Goal: Task Accomplishment & Management: Use online tool/utility

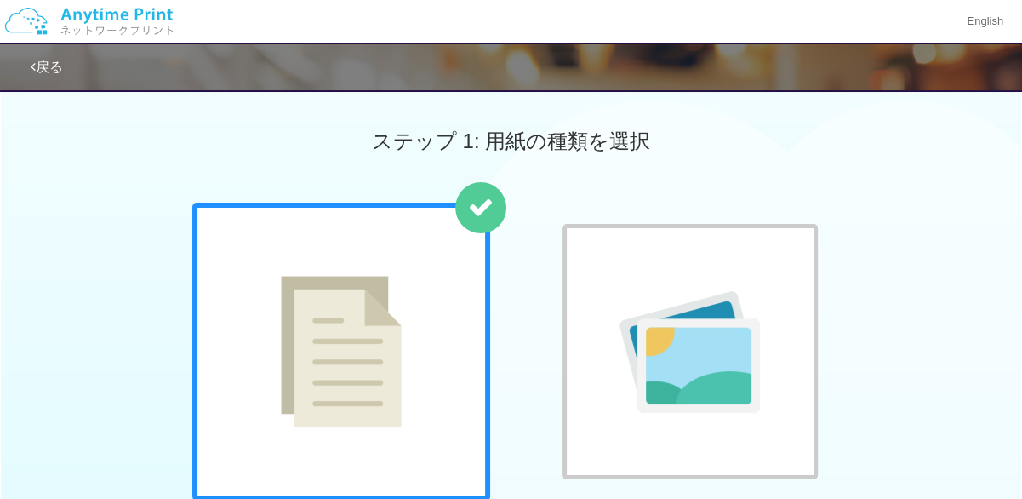
click at [68, 14] on img at bounding box center [88, 21] width 181 height 60
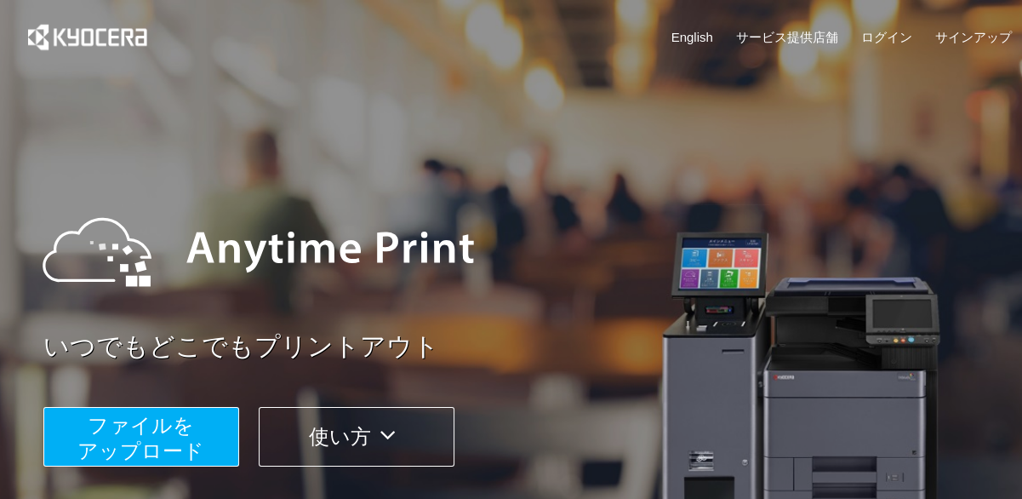
scroll to position [85, 0]
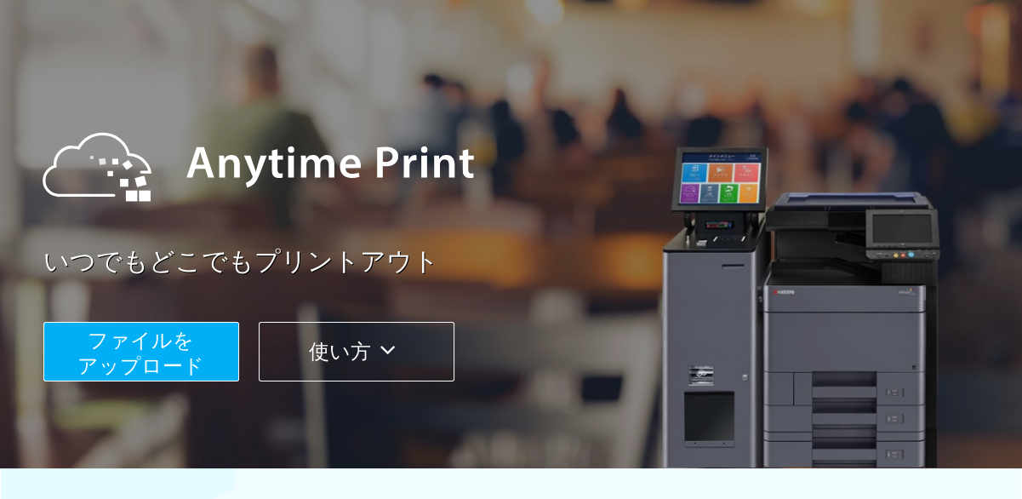
click at [192, 351] on span "ファイルを ​​アップロード" at bounding box center [140, 352] width 127 height 49
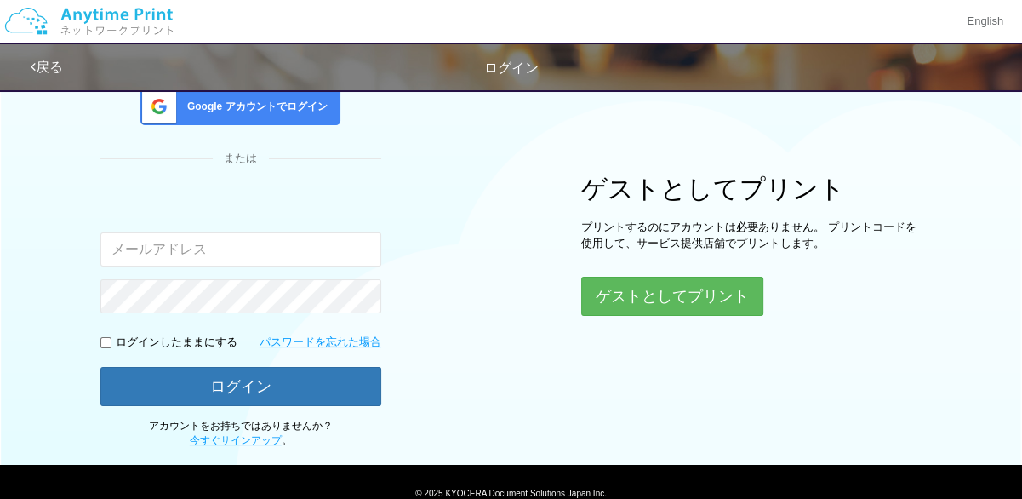
scroll to position [170, 0]
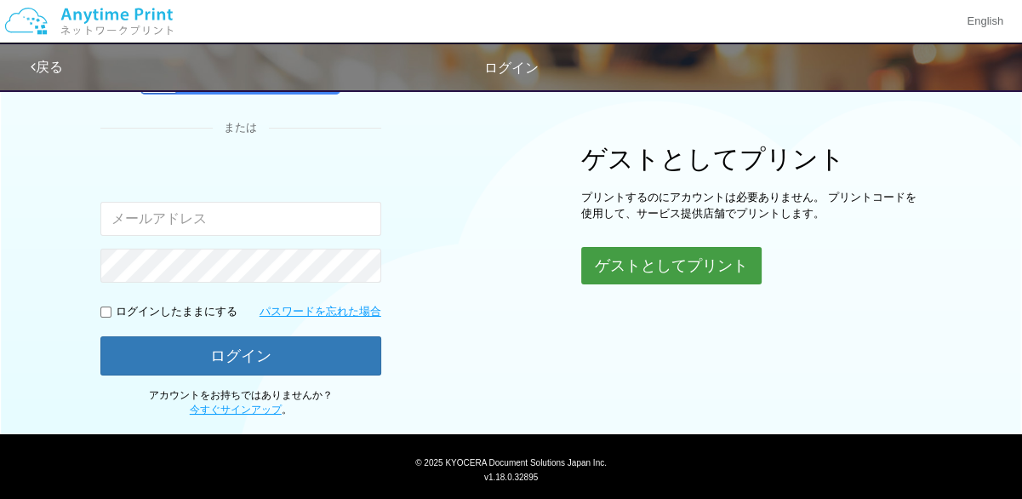
click at [631, 271] on button "ゲストとしてプリント" at bounding box center [671, 265] width 180 height 37
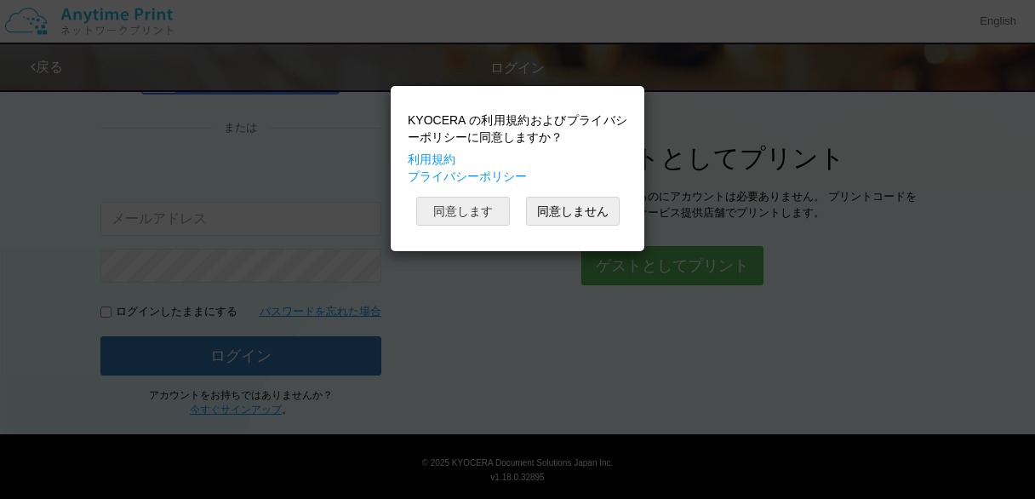
click at [466, 206] on button "同意します" at bounding box center [463, 211] width 94 height 29
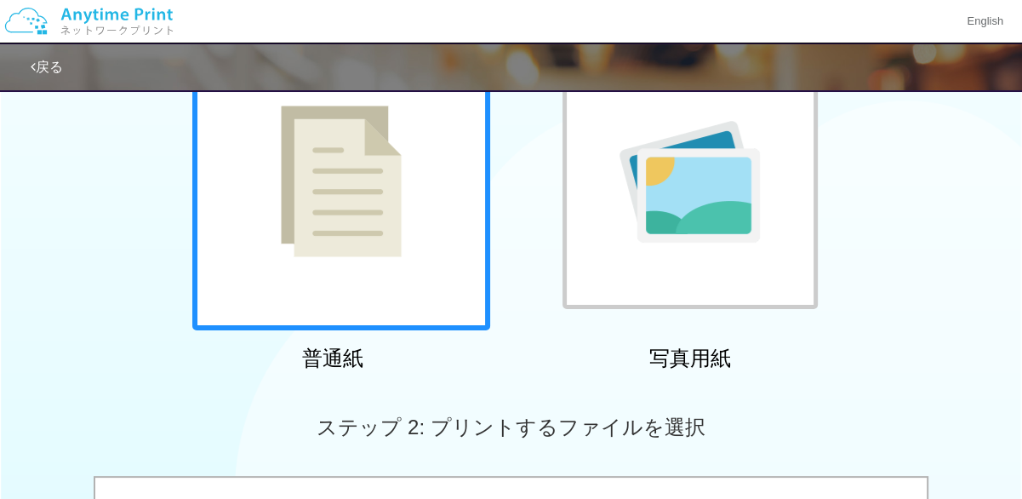
click at [419, 203] on div at bounding box center [341, 181] width 298 height 298
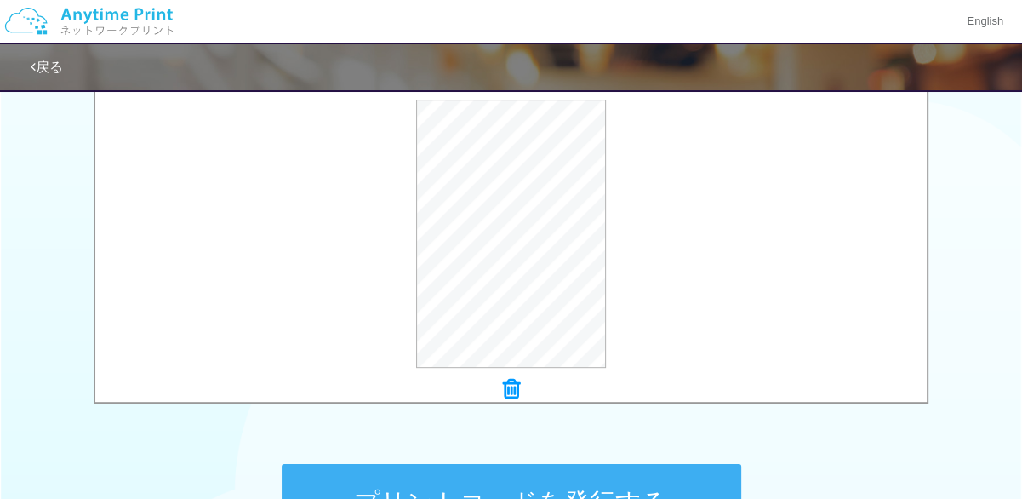
scroll to position [539, 0]
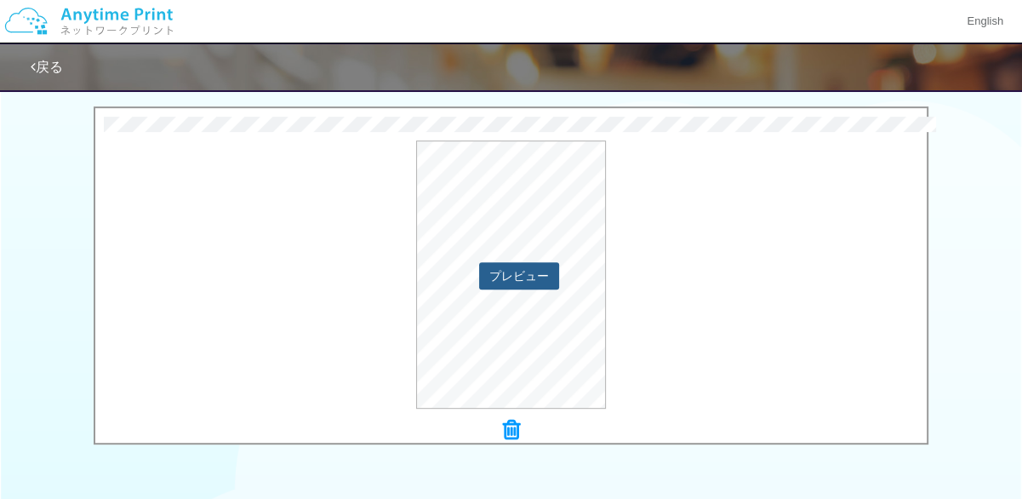
click at [520, 280] on button "プレビュー" at bounding box center [519, 275] width 80 height 27
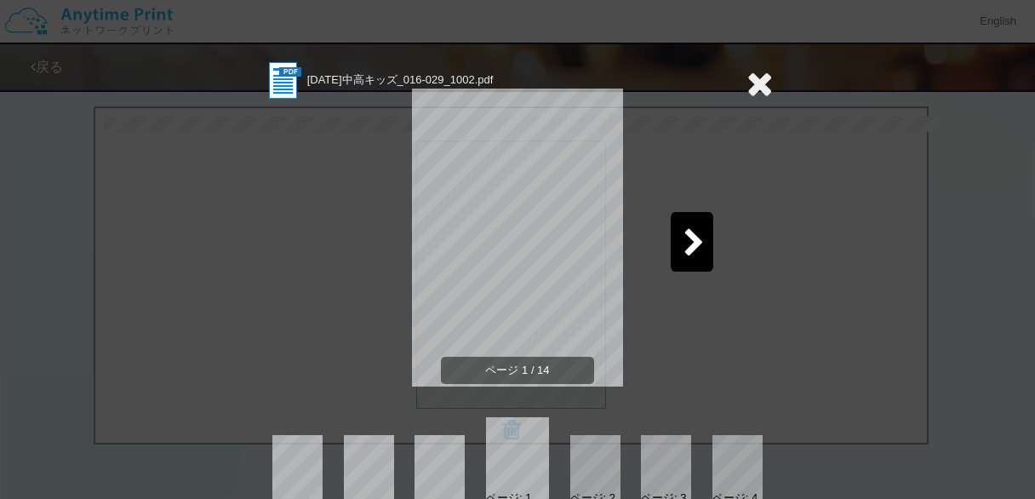
click at [683, 242] on icon at bounding box center [693, 244] width 21 height 30
click at [346, 250] on div at bounding box center [343, 242] width 43 height 60
click at [751, 76] on icon at bounding box center [759, 83] width 26 height 34
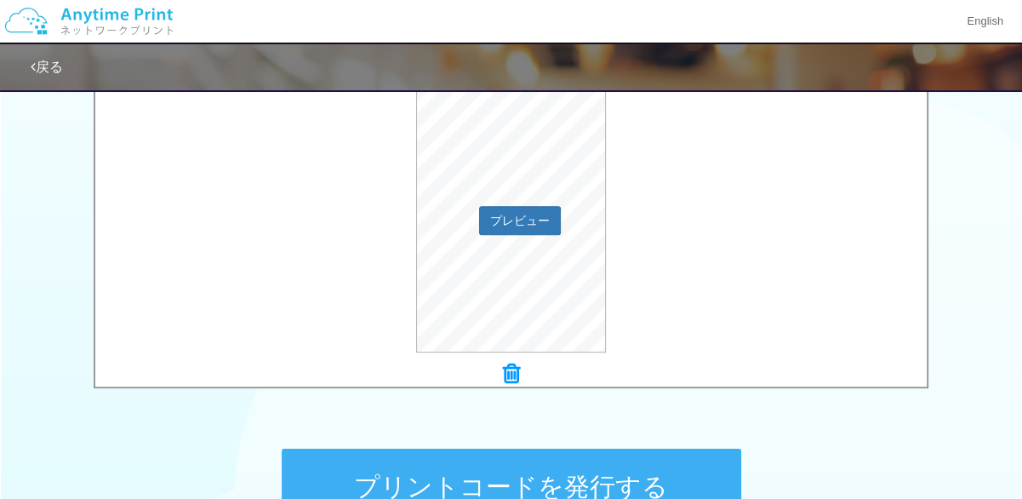
scroll to position [625, 0]
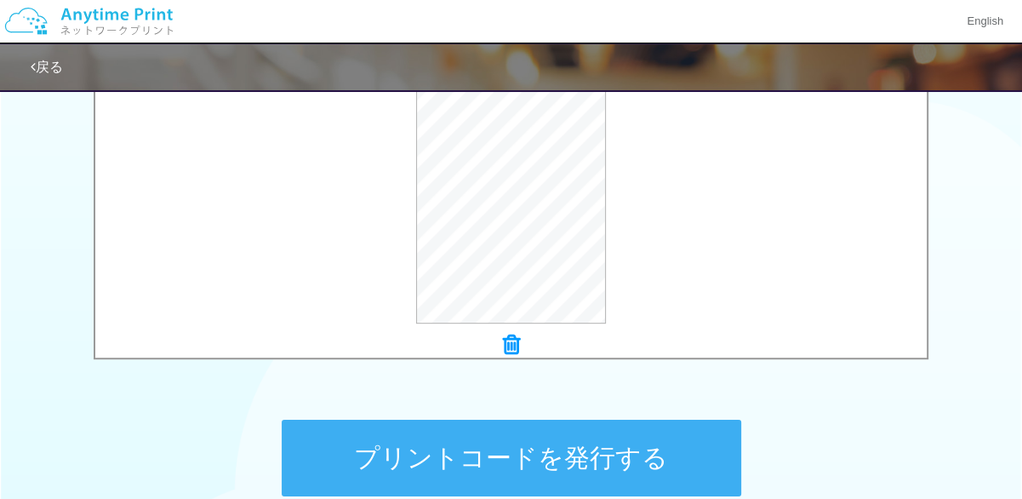
click at [518, 348] on icon at bounding box center [511, 345] width 17 height 22
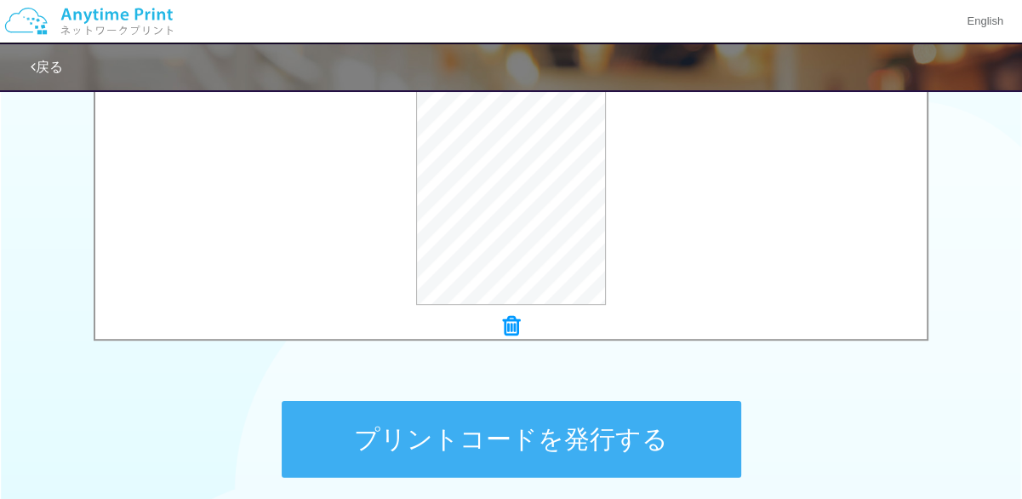
scroll to position [710, 0]
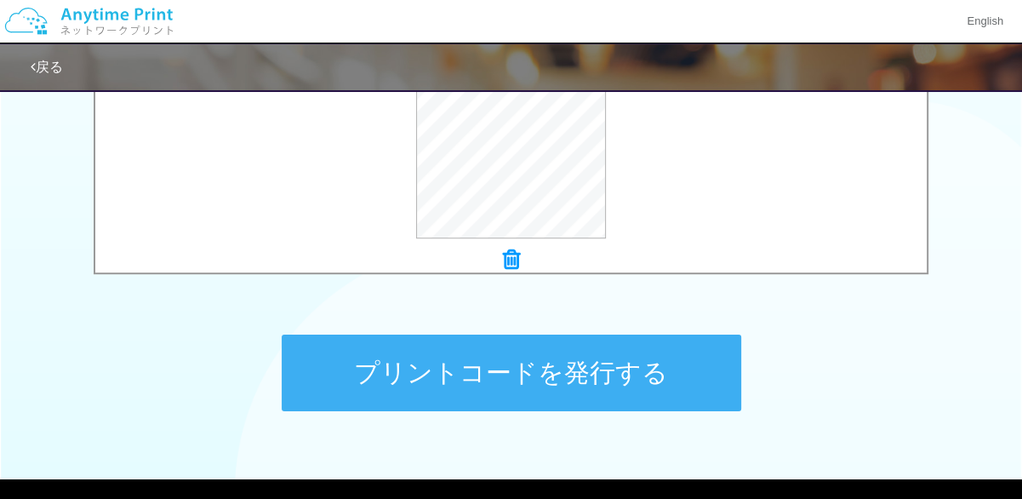
click at [496, 397] on button "プリントコードを発行する" at bounding box center [511, 372] width 459 height 77
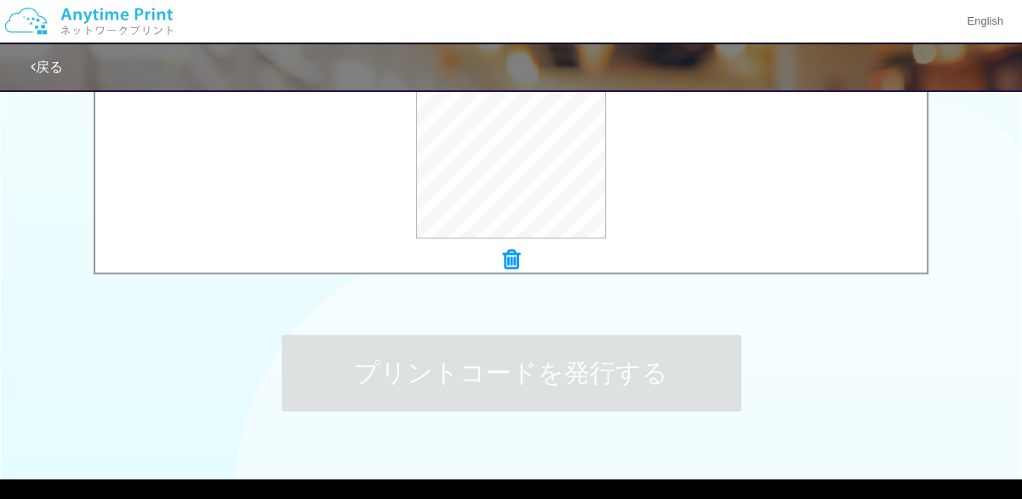
scroll to position [0, 0]
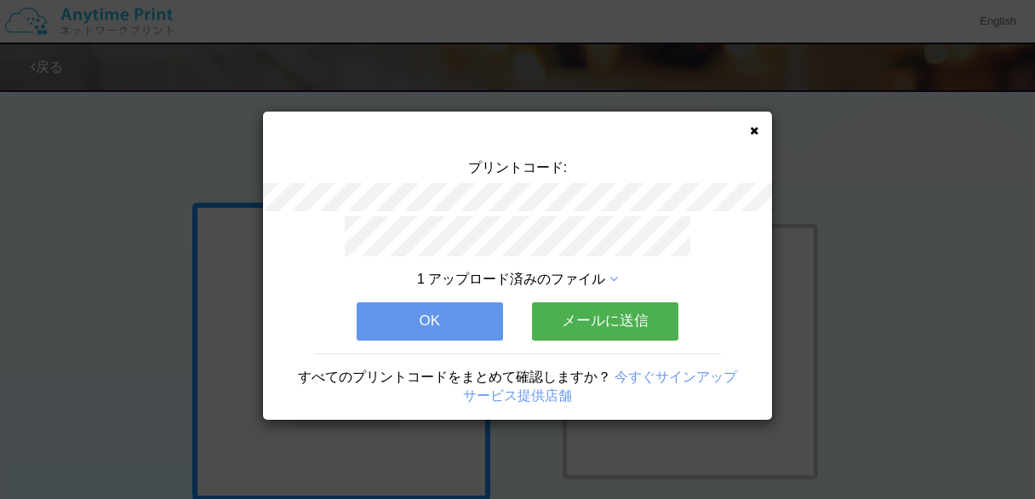
click at [557, 324] on button "メールに送信" at bounding box center [605, 320] width 146 height 37
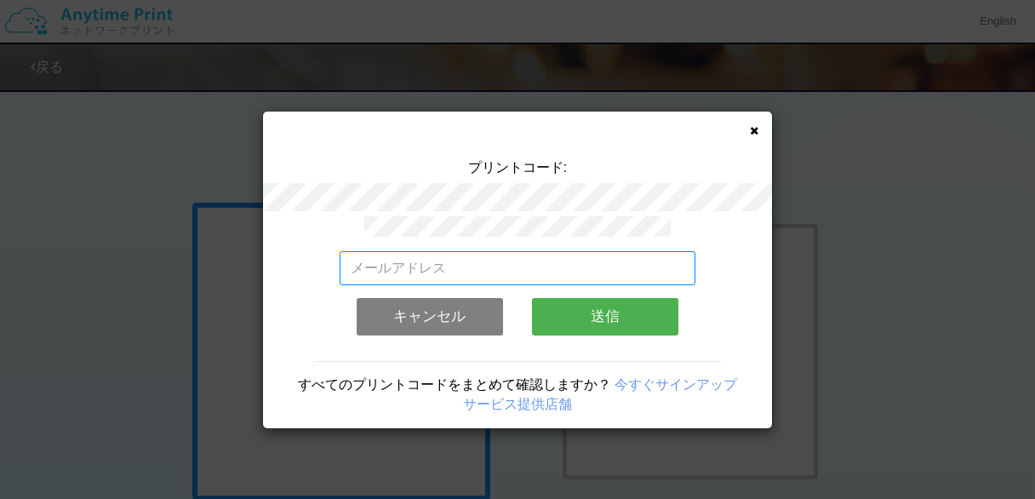
click at [498, 266] on input "email" at bounding box center [518, 268] width 357 height 34
type input "[EMAIL_ADDRESS][DOMAIN_NAME]"
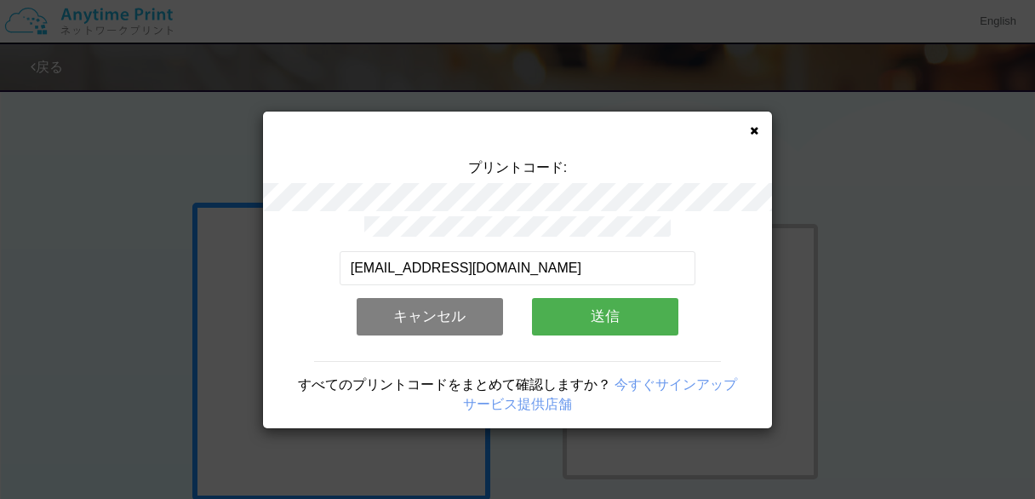
click at [568, 313] on button "送信" at bounding box center [605, 316] width 146 height 37
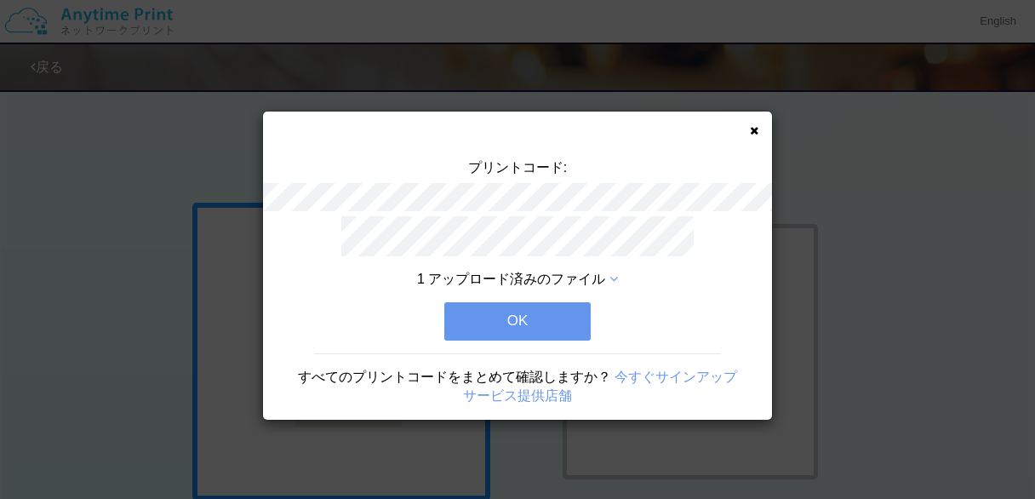
click at [568, 313] on button "OK" at bounding box center [517, 320] width 146 height 37
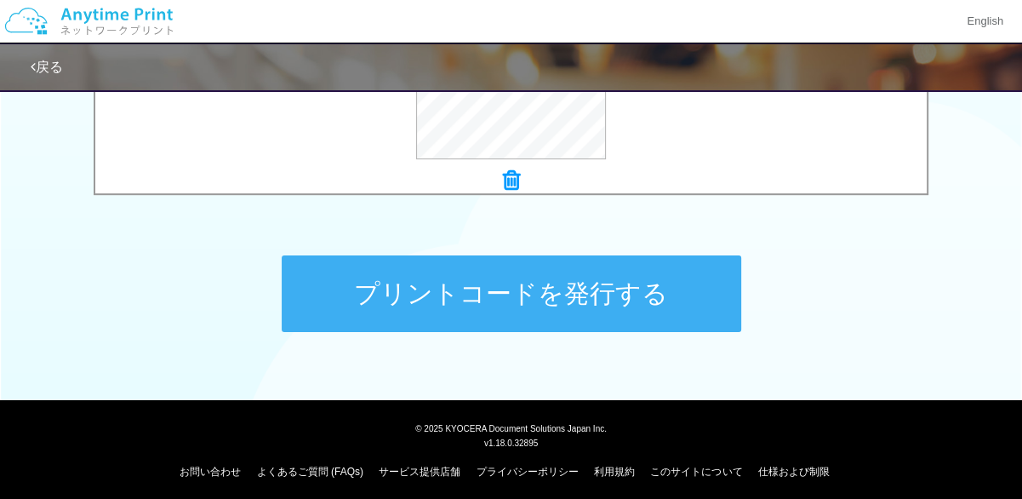
scroll to position [795, 0]
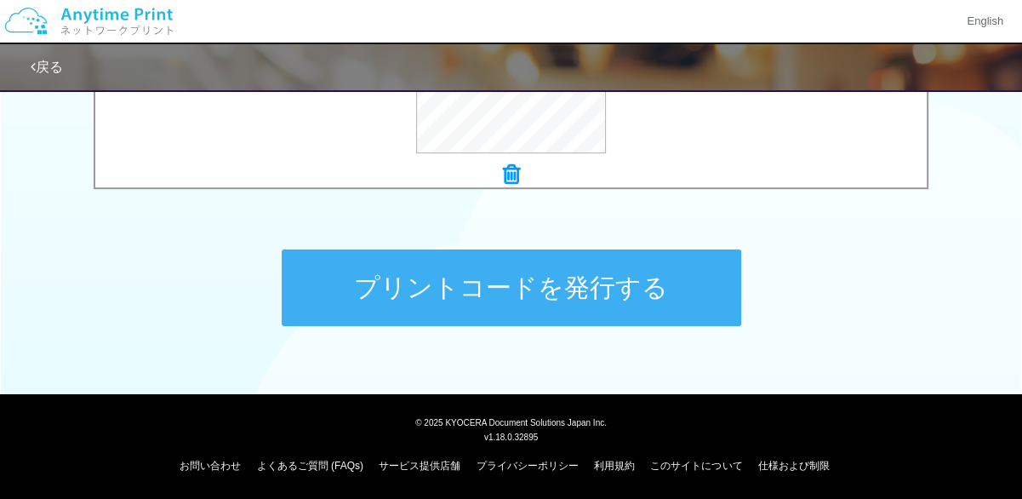
click at [495, 317] on button "プリントコードを発行する" at bounding box center [511, 287] width 459 height 77
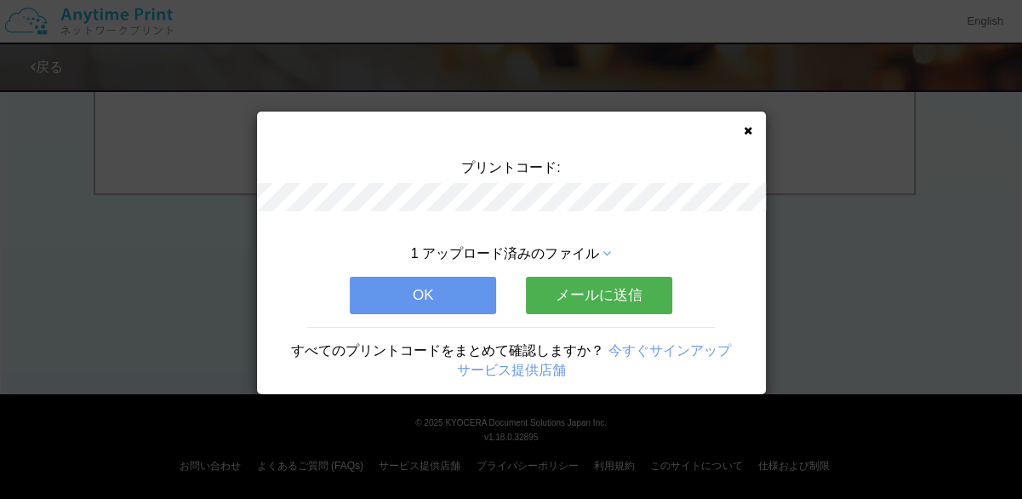
scroll to position [0, 0]
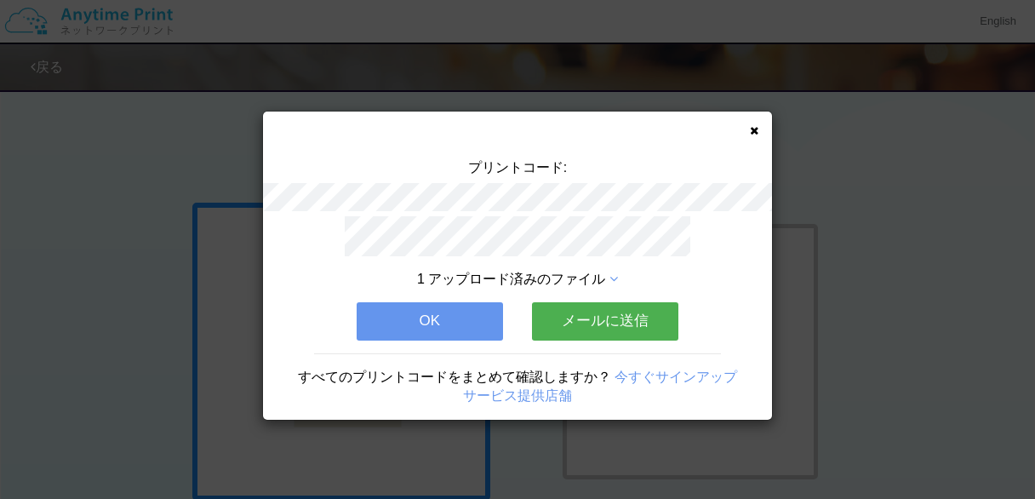
click at [606, 313] on button "メールに送信" at bounding box center [605, 320] width 146 height 37
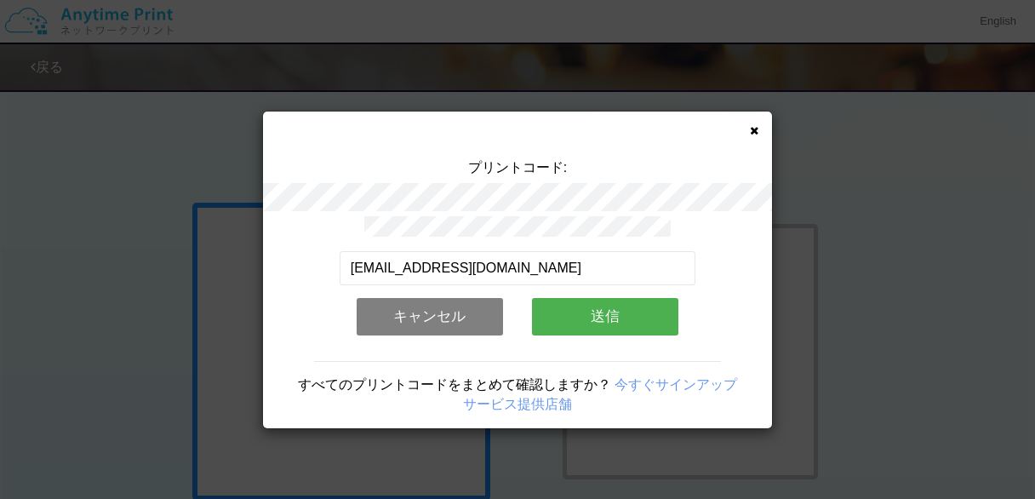
click at [603, 302] on button "送信" at bounding box center [605, 316] width 146 height 37
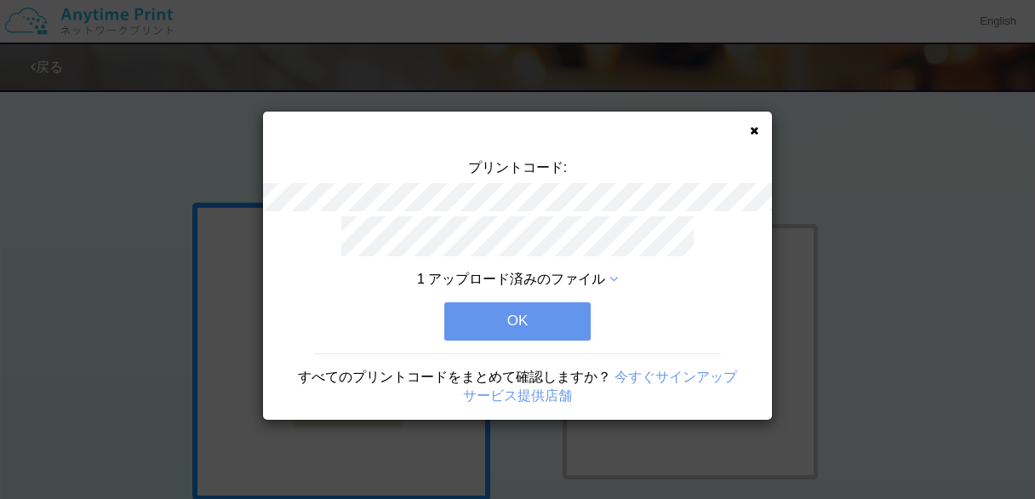
click at [551, 308] on button "OK" at bounding box center [517, 320] width 146 height 37
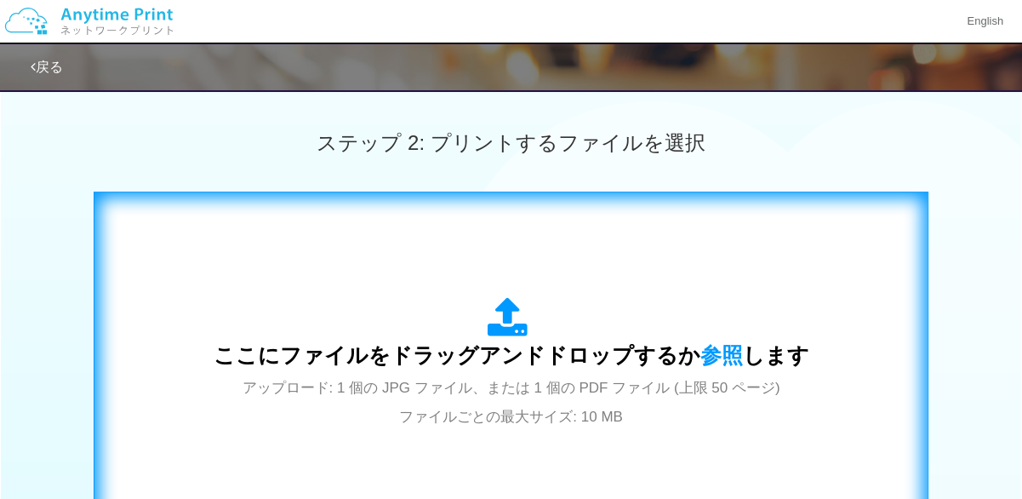
scroll to position [425, 0]
